Goal: Entertainment & Leisure: Browse casually

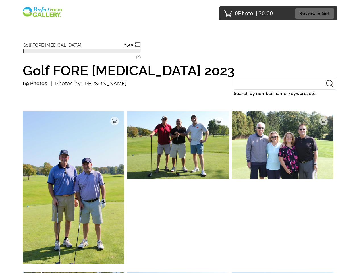
click at [138, 58] on tspan "?" at bounding box center [139, 57] width 2 height 4
click at [74, 189] on img at bounding box center [74, 187] width 102 height 152
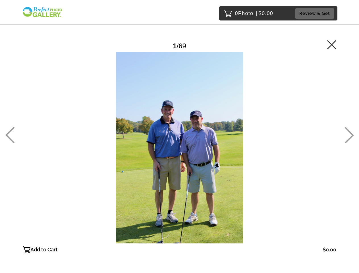
click at [115, 121] on div at bounding box center [180, 147] width 314 height 191
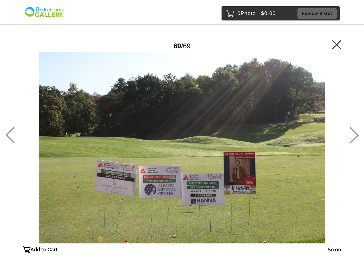
click at [178, 146] on div at bounding box center [182, 147] width 318 height 191
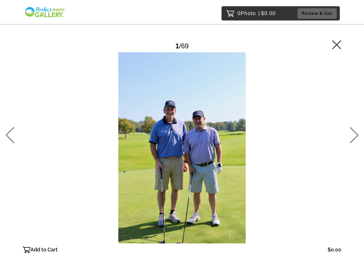
click at [219, 121] on div at bounding box center [182, 147] width 318 height 191
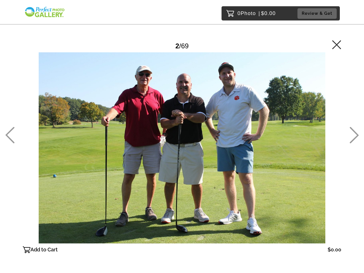
click at [283, 146] on div at bounding box center [182, 147] width 318 height 191
